Goal: Find contact information: Find contact information

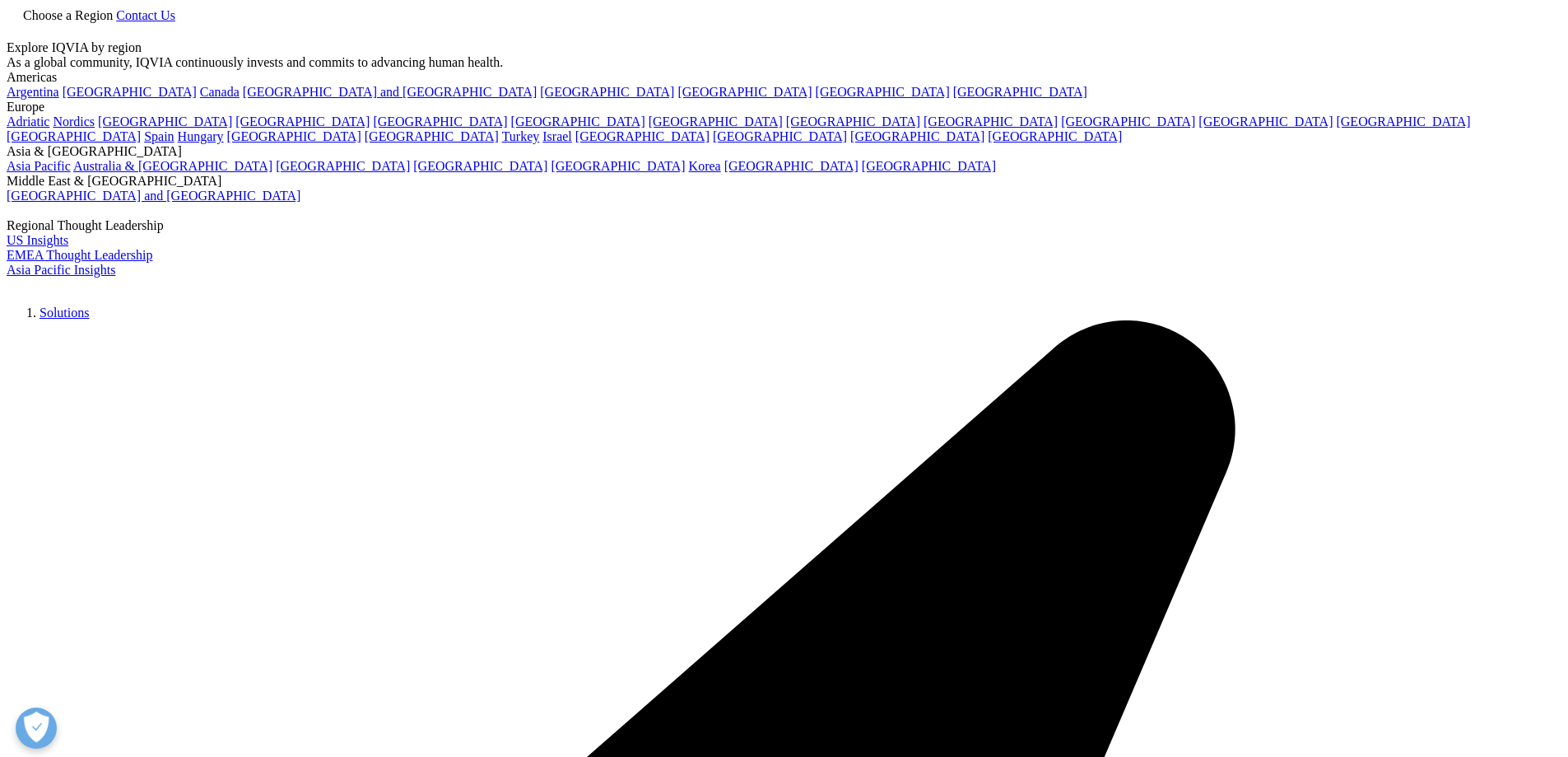
scroll to position [988, 0]
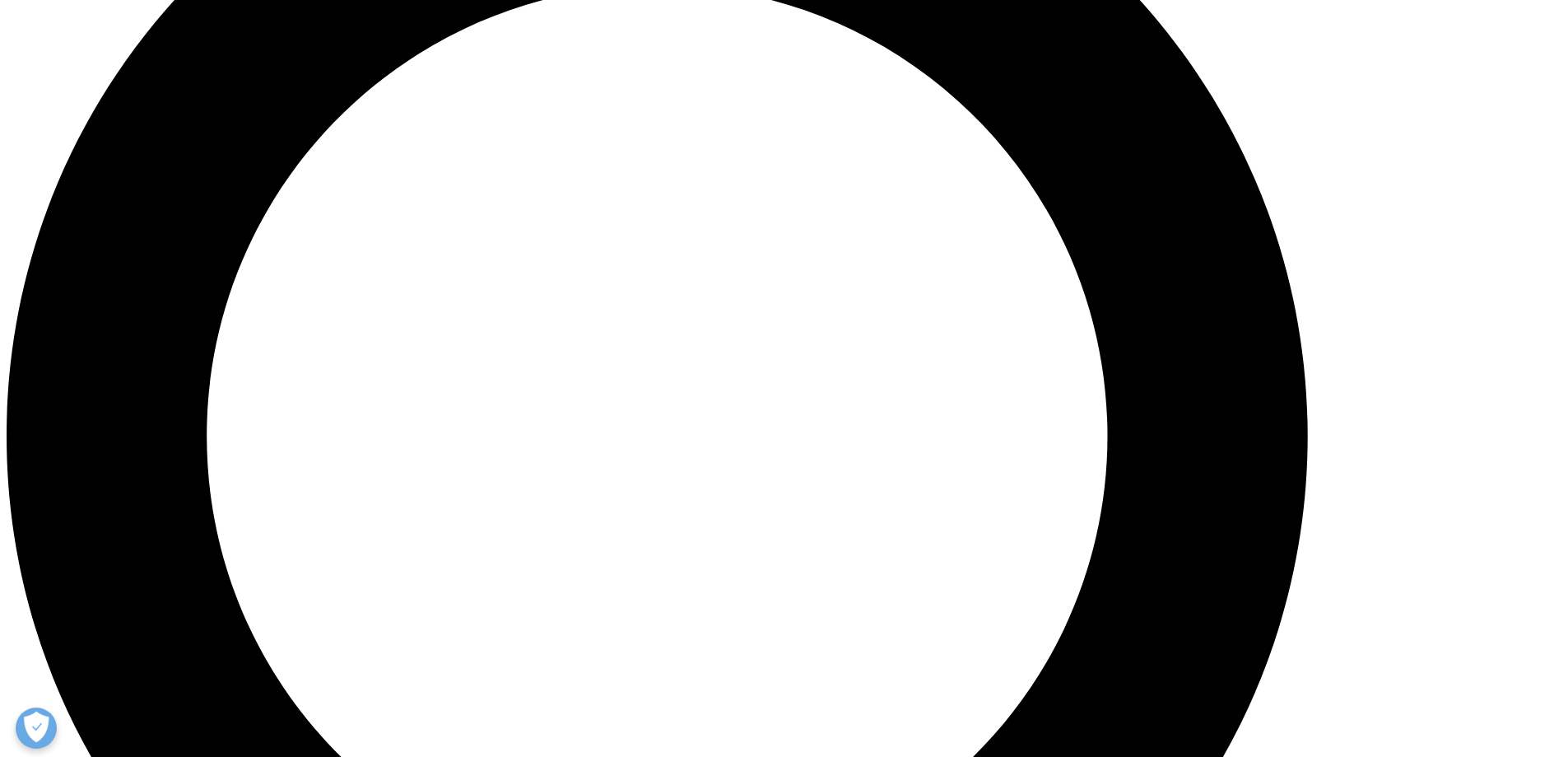
scroll to position [1684, 0]
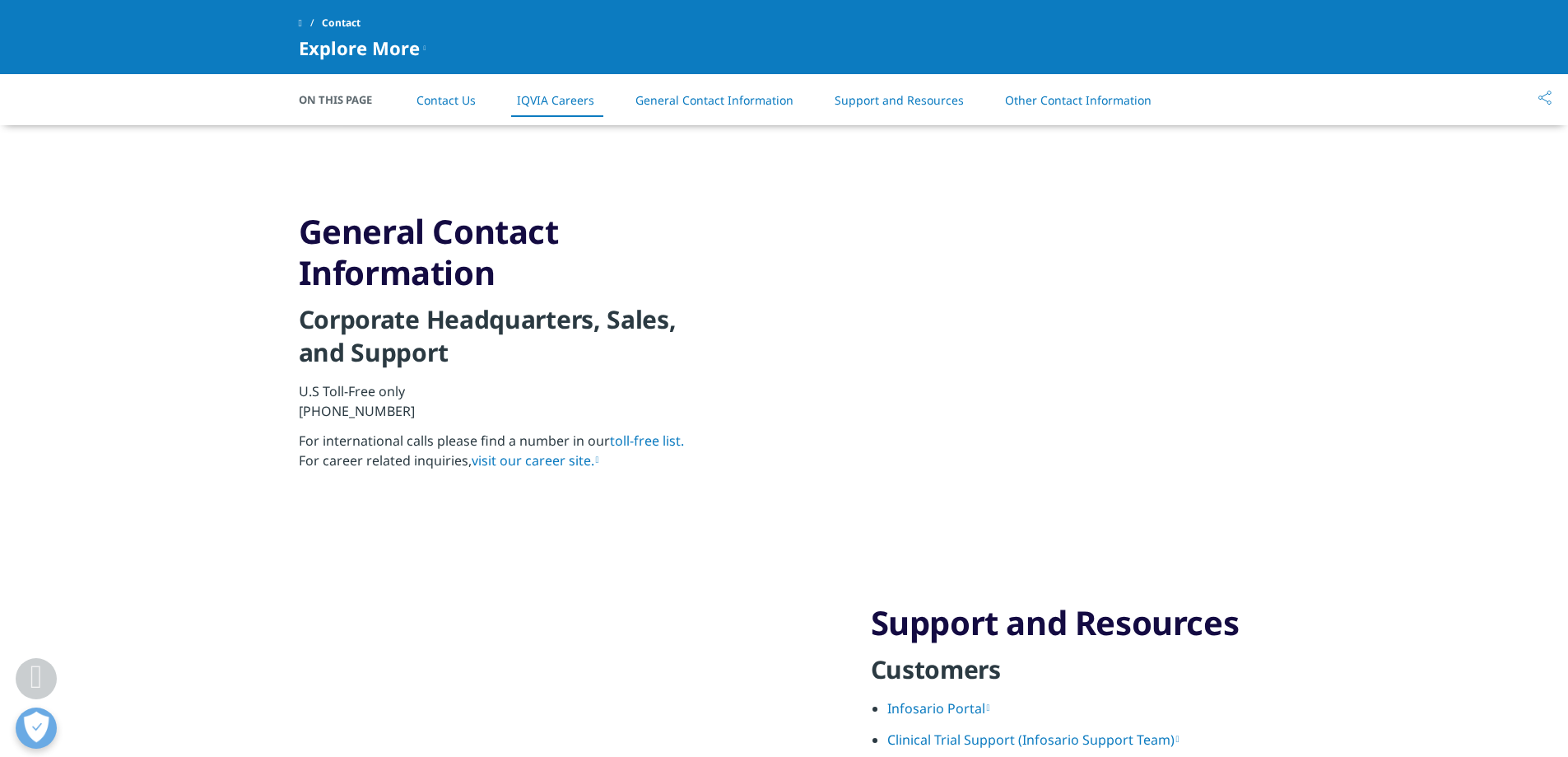
click at [1086, 104] on link "Other Contact Information" at bounding box center [1078, 100] width 147 height 16
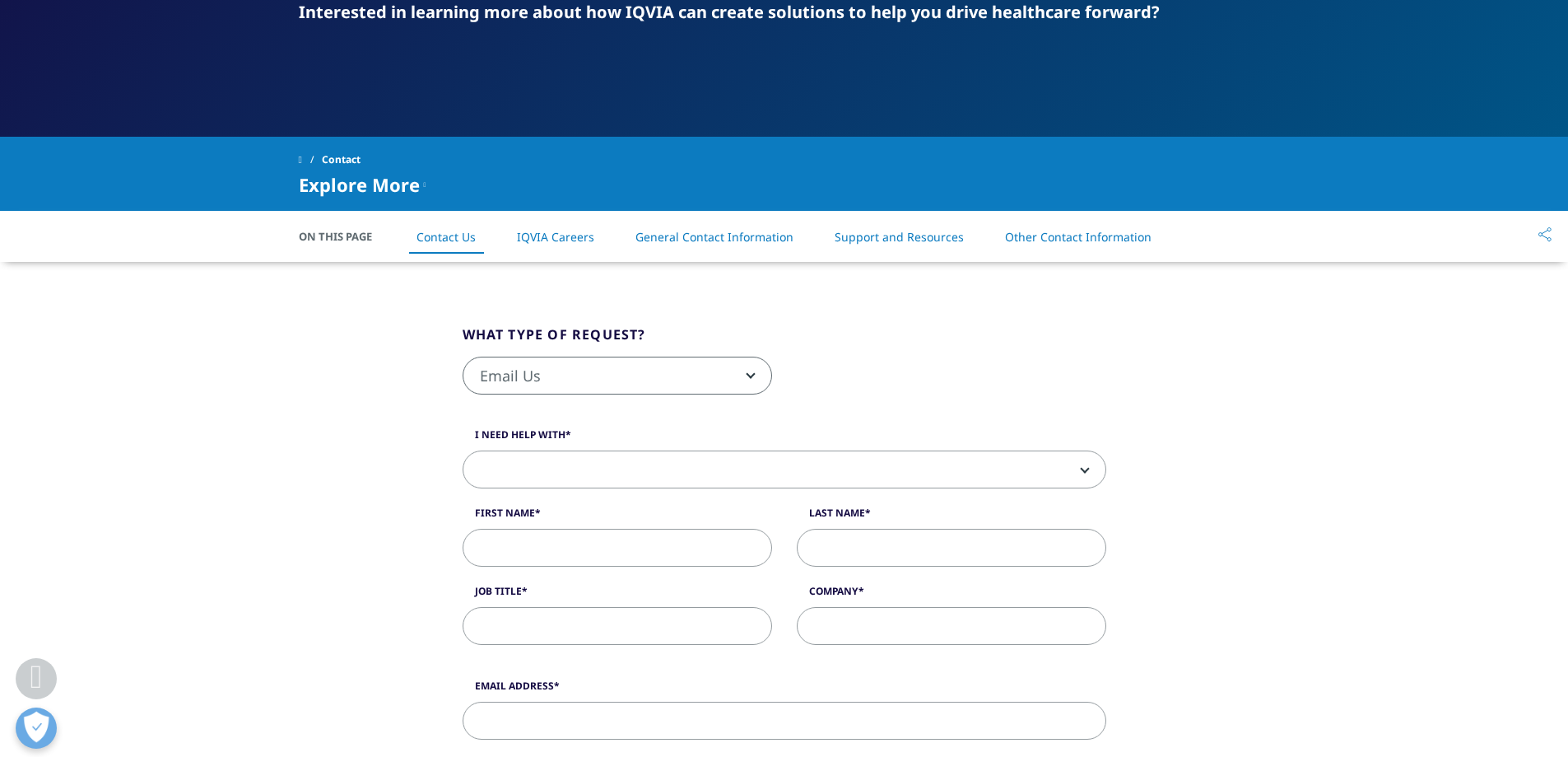
scroll to position [329, 0]
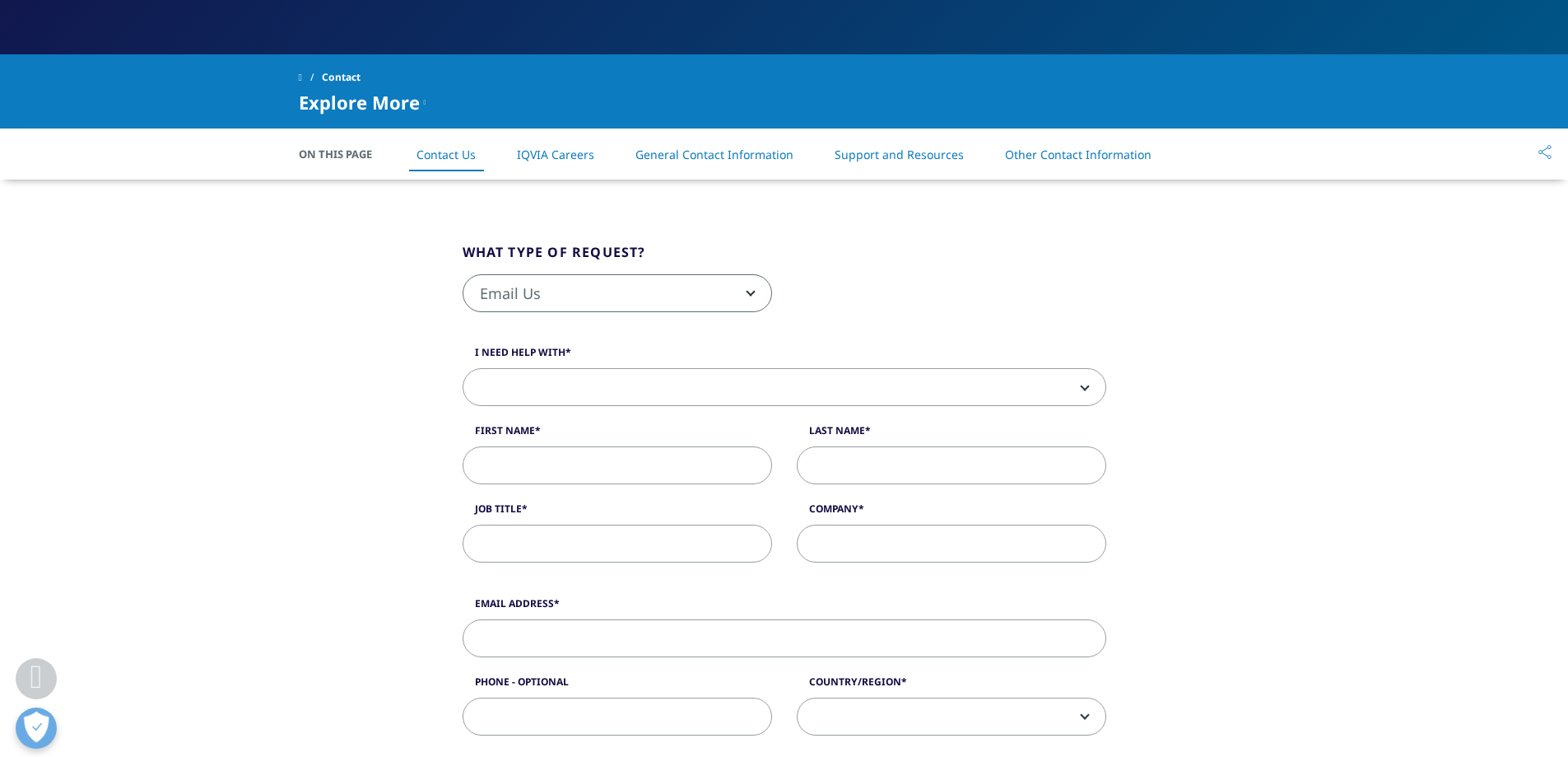
click at [666, 290] on span "Email Us" at bounding box center [617, 294] width 308 height 38
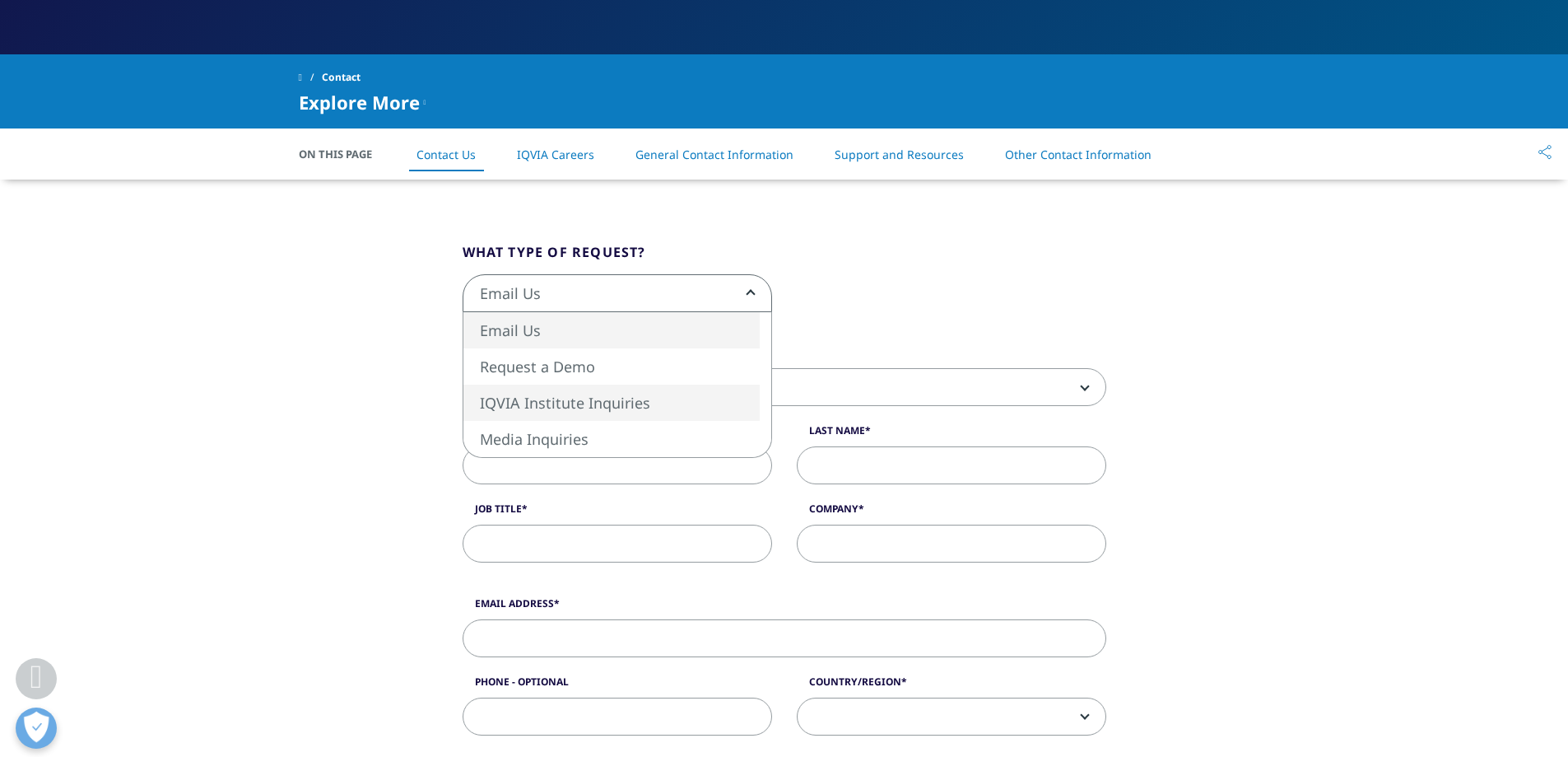
select select "[URL][DOMAIN_NAME]"
